Goal: Information Seeking & Learning: Learn about a topic

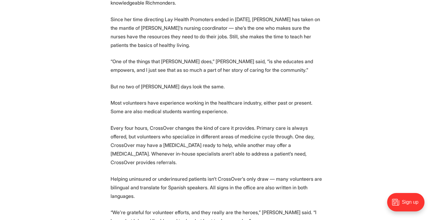
scroll to position [903, 0]
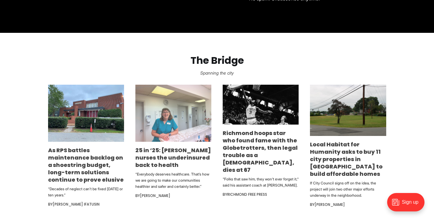
scroll to position [317, 0]
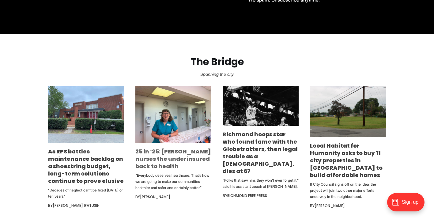
click at [164, 159] on link "25 in ’25: [PERSON_NAME] nurses the underinsured back to health" at bounding box center [174, 158] width 76 height 22
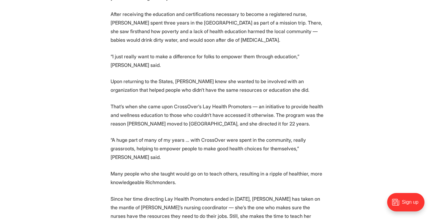
scroll to position [731, 0]
